Goal: Information Seeking & Learning: Learn about a topic

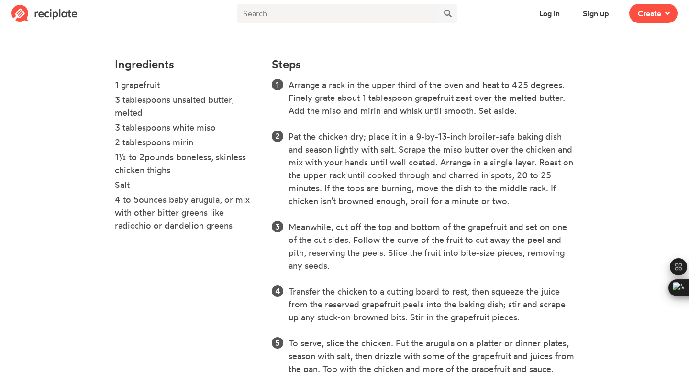
scroll to position [94, 0]
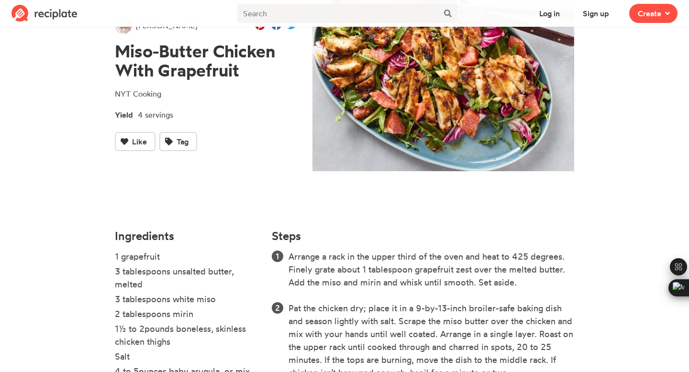
drag, startPoint x: 111, startPoint y: 93, endPoint x: 179, endPoint y: 94, distance: 68.4
click at [184, 95] on div "[PERSON_NAME] Miso-Butter Chicken With Grapefruit NYT Cooking Yield 4 servings …" at bounding box center [206, 84] width 198 height 280
copy p "NYT Cooking"
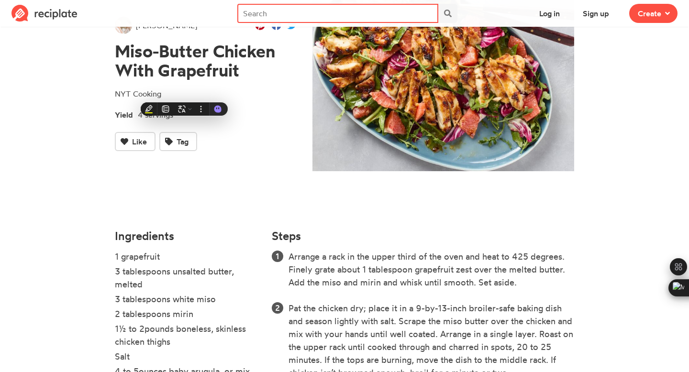
click at [325, 9] on input "text" at bounding box center [337, 13] width 201 height 19
paste input "NYT Cooking"
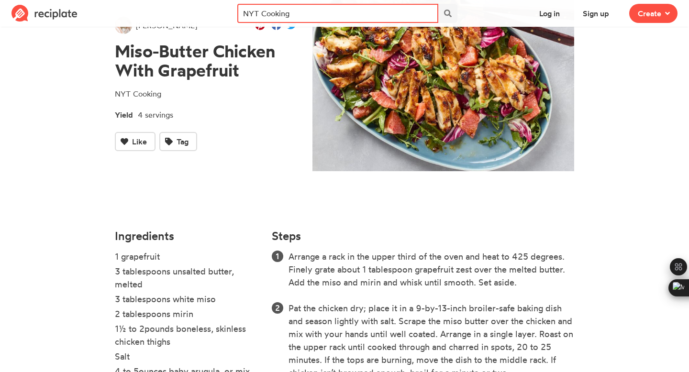
type input "NYT Cooking"
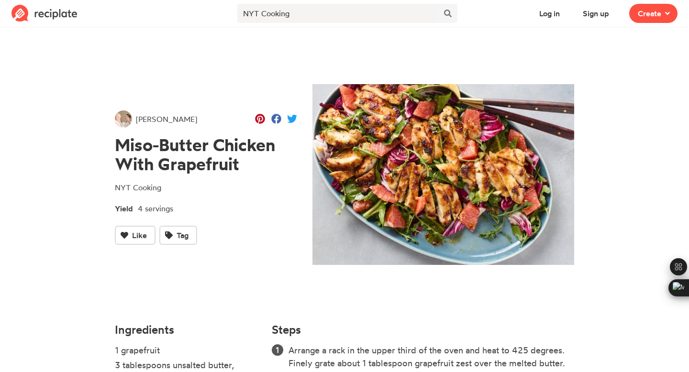
click at [147, 119] on span "[PERSON_NAME]" at bounding box center [166, 118] width 61 height 11
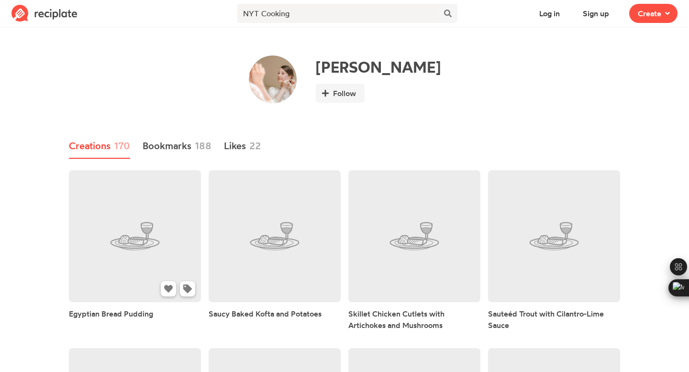
click at [179, 237] on link at bounding box center [135, 236] width 132 height 132
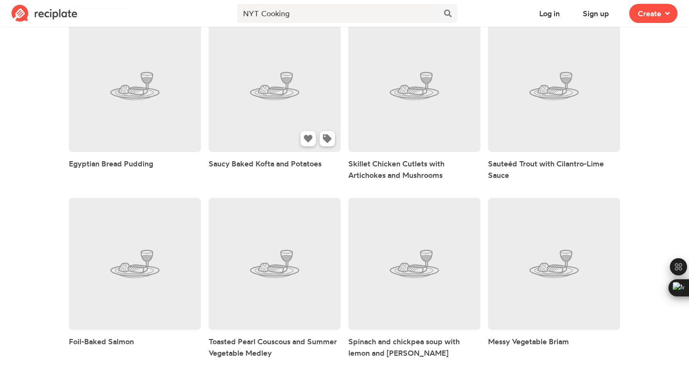
scroll to position [152, 0]
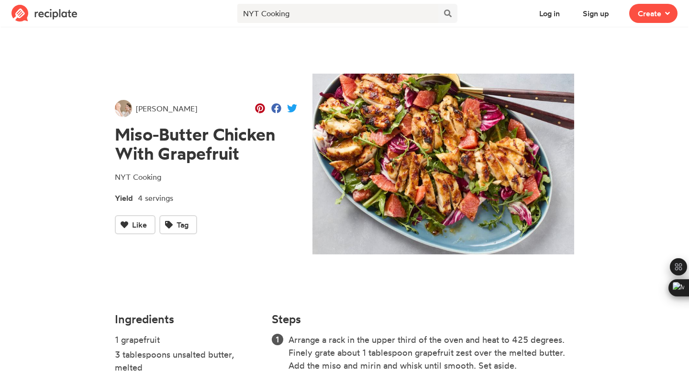
scroll to position [1, 0]
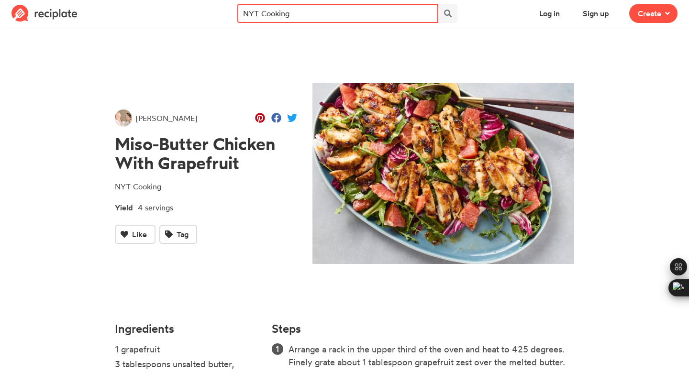
click at [344, 16] on input "NYT Cooking" at bounding box center [337, 13] width 201 height 19
drag, startPoint x: 340, startPoint y: 14, endPoint x: 228, endPoint y: 12, distance: 112.5
click at [228, 12] on nav "Log in Sign up Recipe Write a recipe from scratch Bookmark Save an online recip…" at bounding box center [344, 13] width 689 height 27
type input "gochujang butter"
